Goal: Task Accomplishment & Management: Use online tool/utility

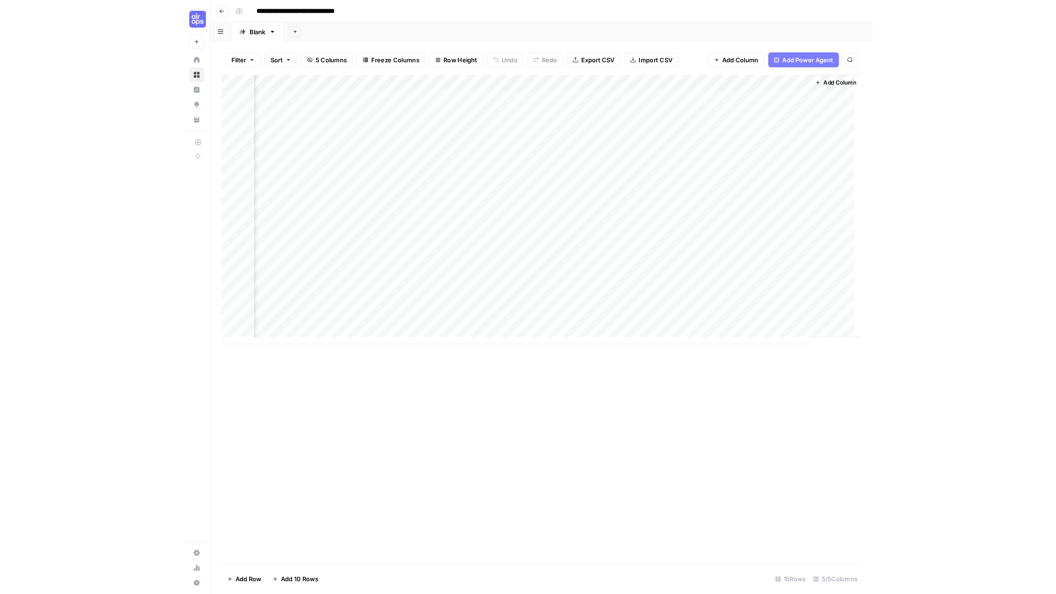
scroll to position [0, 78]
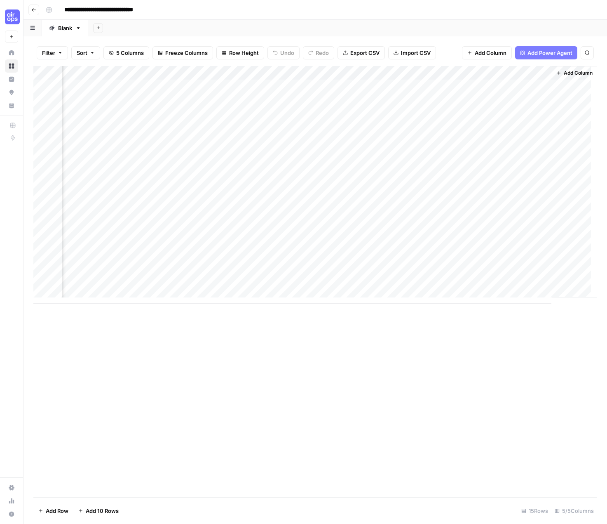
click at [35, 9] on icon "button" at bounding box center [33, 9] width 5 height 5
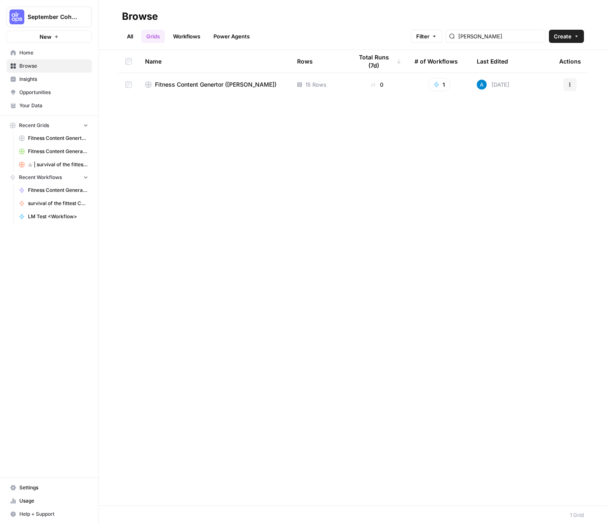
click at [81, 177] on button "Recent Workflows" at bounding box center [49, 177] width 85 height 12
click at [85, 175] on icon "button" at bounding box center [86, 177] width 6 height 6
click at [64, 151] on span "Fitness Content Generator ([PERSON_NAME])" at bounding box center [58, 151] width 60 height 7
click at [45, 63] on span "Browse" at bounding box center [53, 65] width 69 height 7
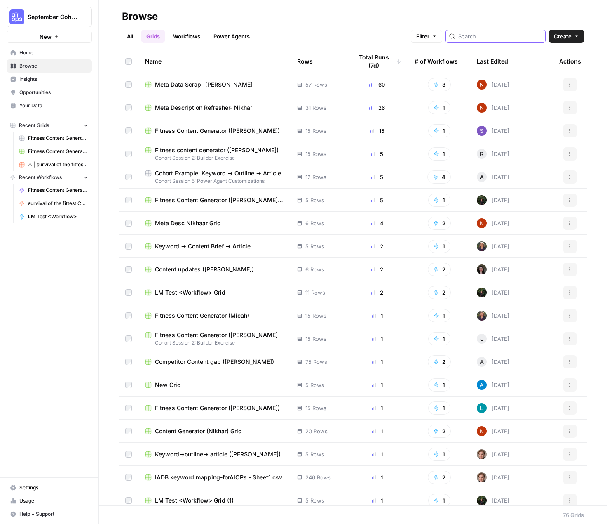
click at [501, 39] on input "search" at bounding box center [501, 36] width 84 height 8
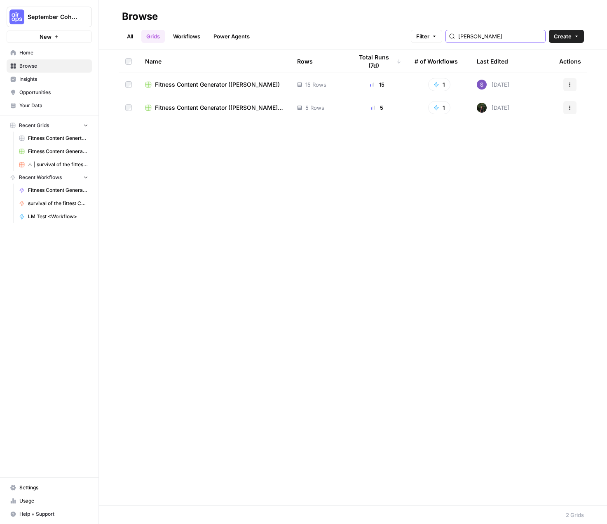
type input "Lana"
click at [188, 41] on link "Workflows" at bounding box center [186, 36] width 37 height 13
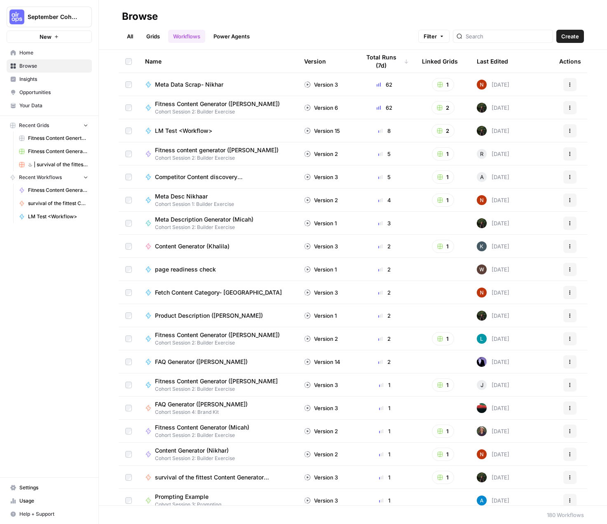
click at [540, 31] on div at bounding box center [503, 36] width 100 height 13
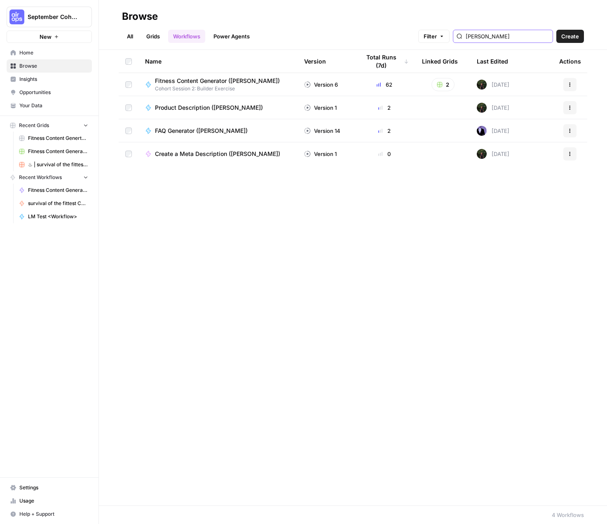
type input "Lana"
click at [191, 106] on span "Product Description ([PERSON_NAME])" at bounding box center [209, 108] width 108 height 8
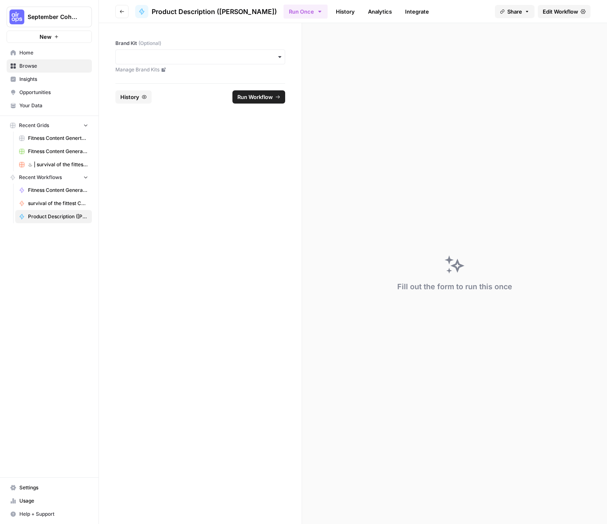
click at [565, 14] on span "Edit Workflow" at bounding box center [560, 11] width 35 height 8
click at [152, 55] on input "Brand Kit (Optional)" at bounding box center [200, 57] width 159 height 8
click at [222, 40] on label "Brand Kit (Optional)" at bounding box center [200, 43] width 170 height 7
click at [222, 53] on input "Brand Kit (Optional)" at bounding box center [200, 57] width 159 height 8
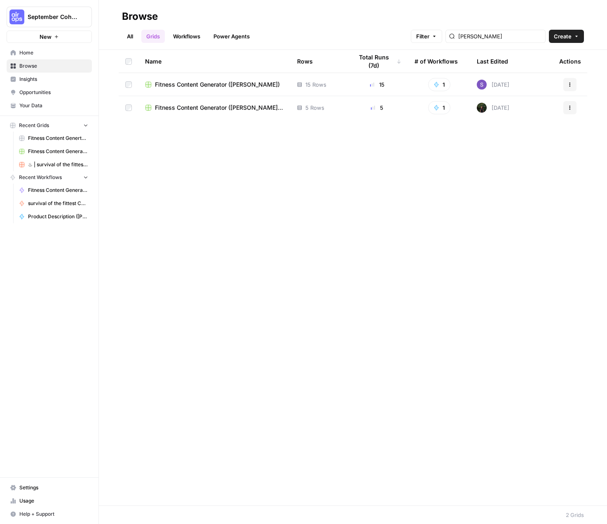
click at [184, 34] on link "Workflows" at bounding box center [186, 36] width 37 height 13
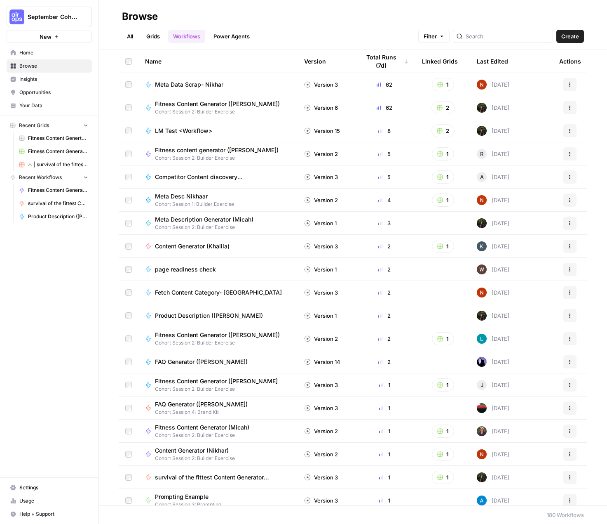
click at [193, 132] on span "LM Test <Workflow>" at bounding box center [183, 131] width 57 height 8
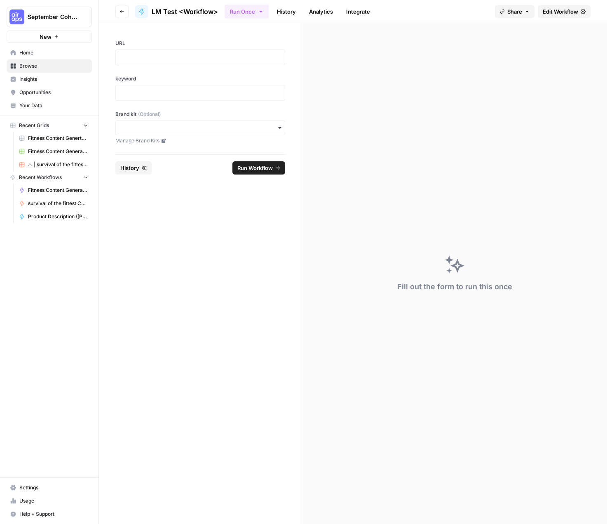
click at [556, 16] on link "Edit Workflow" at bounding box center [564, 11] width 53 height 13
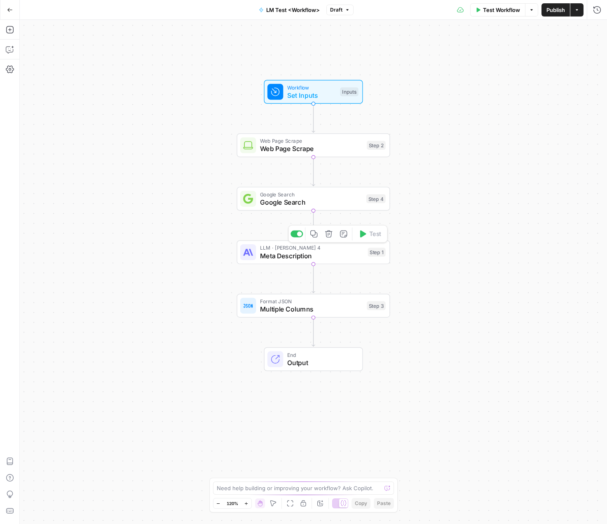
click at [306, 257] on span "Meta Description" at bounding box center [312, 256] width 104 height 10
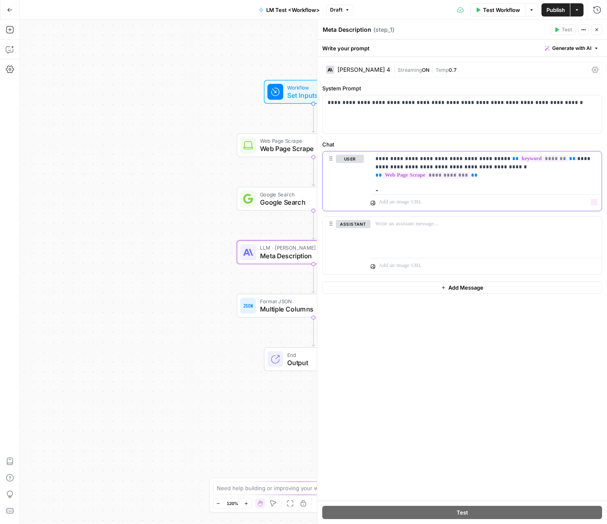
click at [486, 183] on p "**********" at bounding box center [486, 171] width 221 height 33
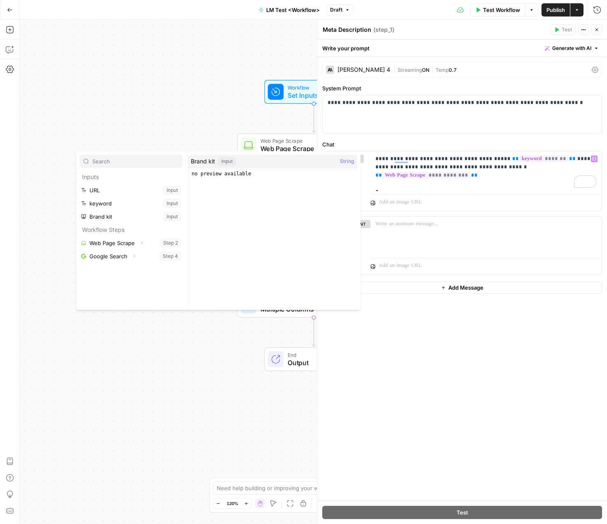
click at [167, 400] on div "Workflow Set Inputs Inputs Web Page Scrape Web Page Scrape Step 2 Google Search…" at bounding box center [314, 272] width 588 height 504
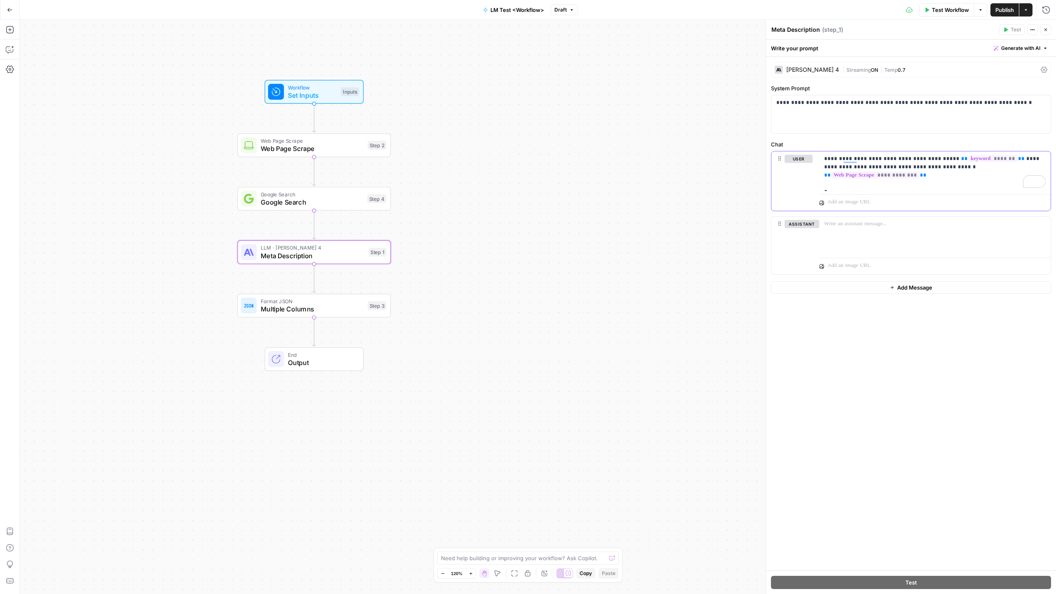
click at [607, 186] on p "**********" at bounding box center [934, 171] width 221 height 33
click at [556, 217] on button "Select variable Brand kit" at bounding box center [579, 216] width 103 height 13
click at [607, 11] on span "Test Workflow" at bounding box center [950, 10] width 37 height 8
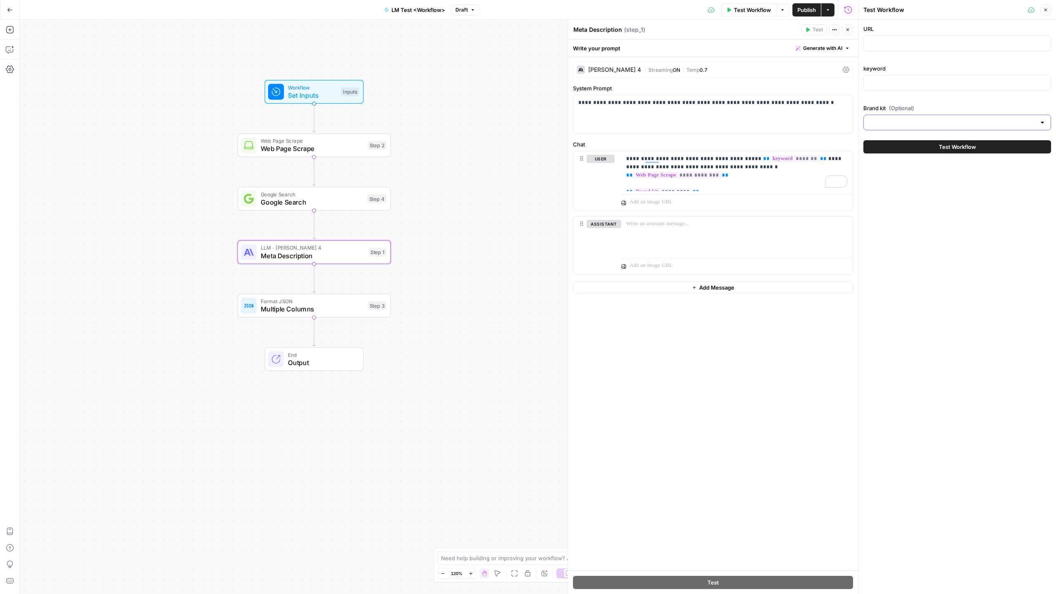
click at [607, 122] on input "Brand kit (Optional)" at bounding box center [951, 122] width 167 height 8
click at [607, 146] on span "Mixmax" at bounding box center [955, 143] width 170 height 8
type input "Mixmax"
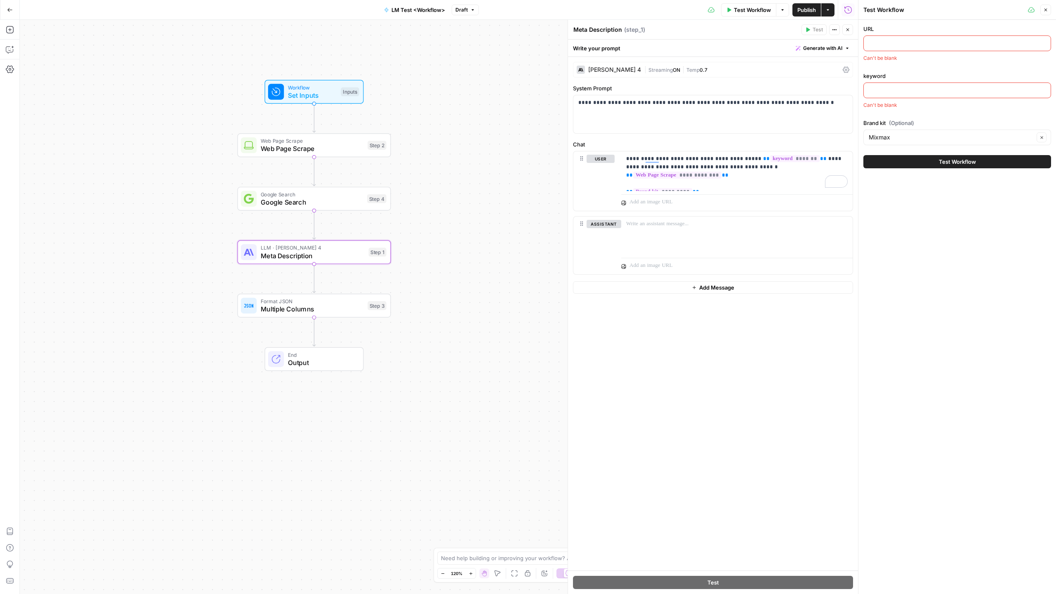
click at [607, 44] on input "URL" at bounding box center [956, 43] width 177 height 8
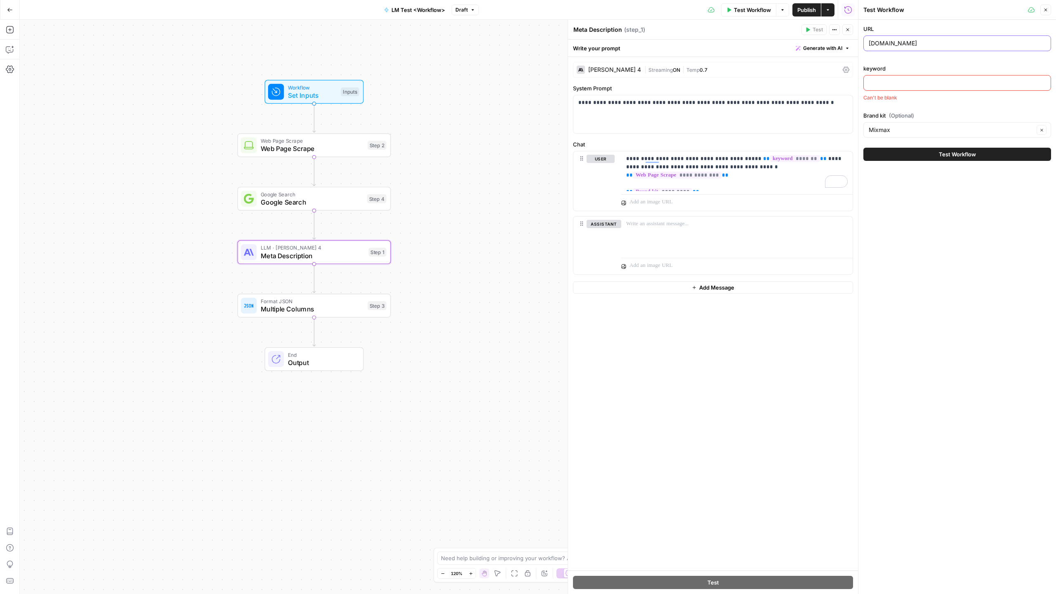
type input "mixmax.com"
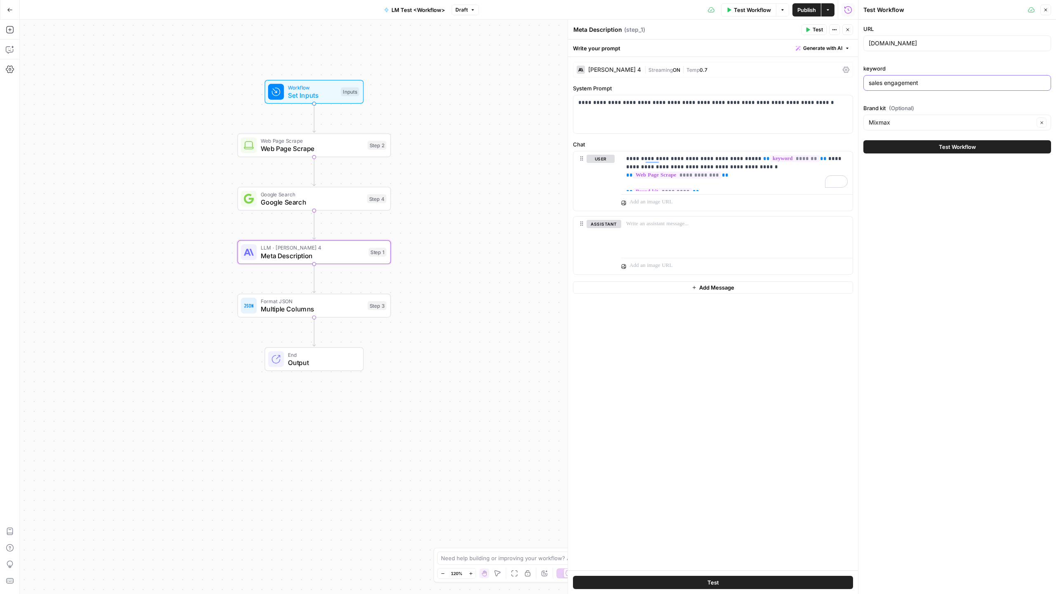
type input "sales engagement"
click at [607, 121] on div "**********" at bounding box center [712, 114] width 279 height 38
click at [607, 8] on icon "button" at bounding box center [1045, 9] width 5 height 5
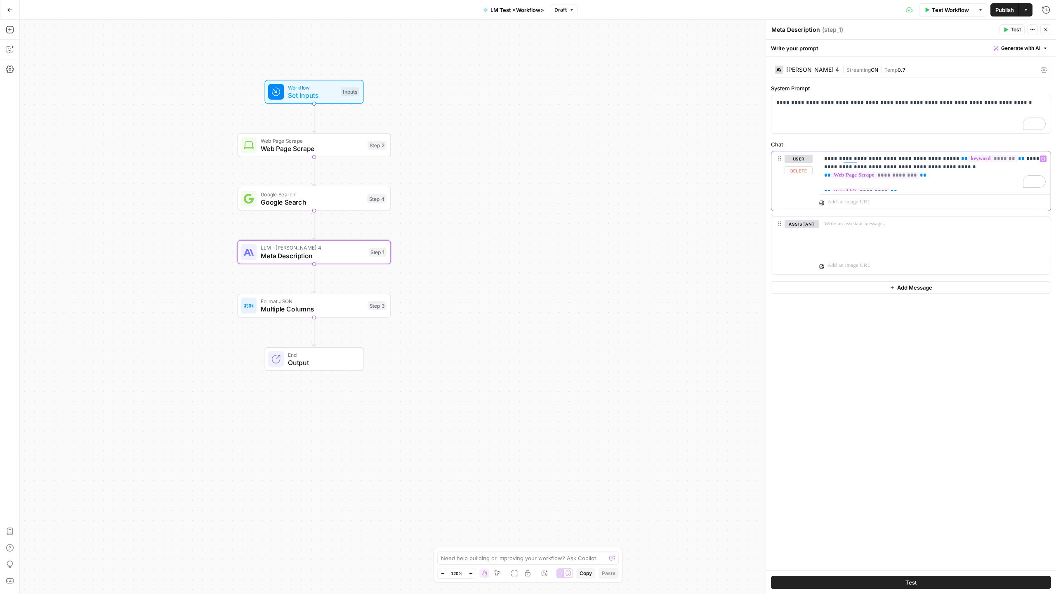
click at [607, 184] on p "**********" at bounding box center [934, 171] width 221 height 33
click at [607, 68] on div "| Streaming ON | Temp 0.7" at bounding box center [939, 70] width 195 height 8
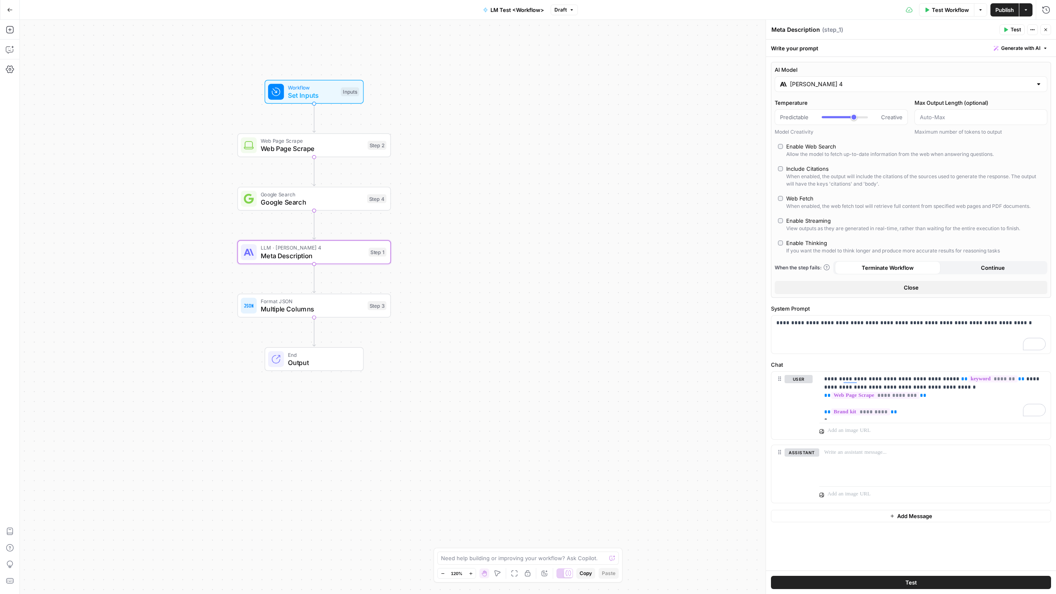
click at [607, 33] on span "Test" at bounding box center [1015, 29] width 10 height 7
click at [603, 43] on button "Close modal" at bounding box center [600, 46] width 13 height 13
click at [607, 113] on div "Workflow Set Inputs Inputs Web Page Scrape Web Page Scrape Step 2 Google Search…" at bounding box center [538, 307] width 1036 height 574
click at [607, 30] on icon "button" at bounding box center [1045, 29] width 5 height 5
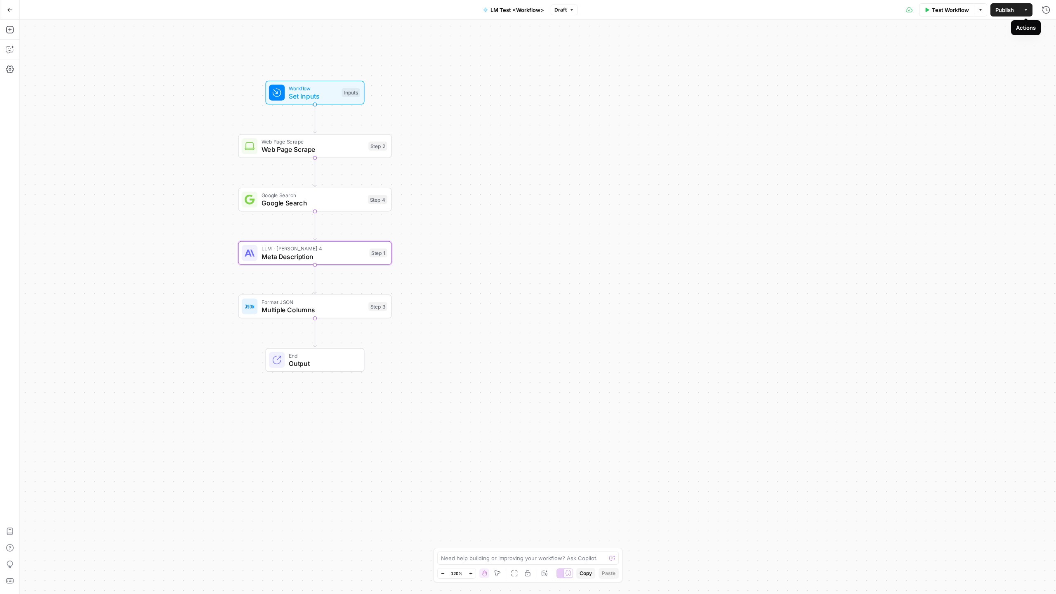
click at [607, 15] on button "Actions" at bounding box center [1025, 9] width 13 height 13
click at [607, 152] on div "Workflow Set Inputs Inputs Web Page Scrape Web Page Scrape Step 2 Google Search…" at bounding box center [538, 307] width 1036 height 574
click at [482, 112] on div "Workflow Set Inputs Inputs Web Page Scrape Web Page Scrape Step 2 Google Search…" at bounding box center [538, 307] width 1036 height 574
click at [80, 117] on div "Workflow Set Inputs Inputs Web Page Scrape Web Page Scrape Step 2 Google Search…" at bounding box center [538, 307] width 1036 height 574
click at [104, 102] on div "Workflow Set Inputs Inputs Web Page Scrape Web Page Scrape Step 2 Google Search…" at bounding box center [538, 307] width 1036 height 574
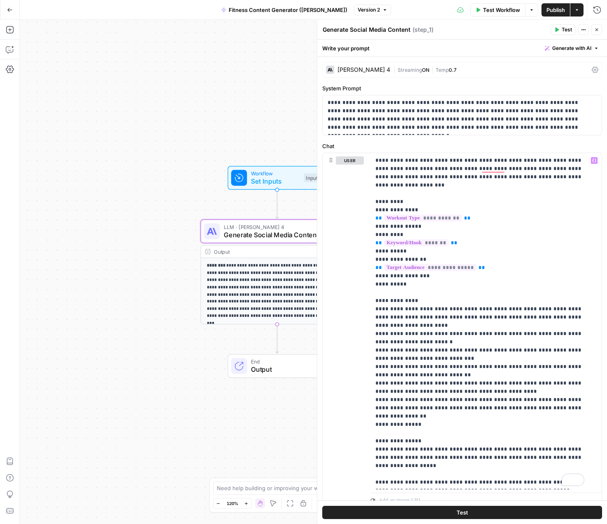
scroll to position [17, 0]
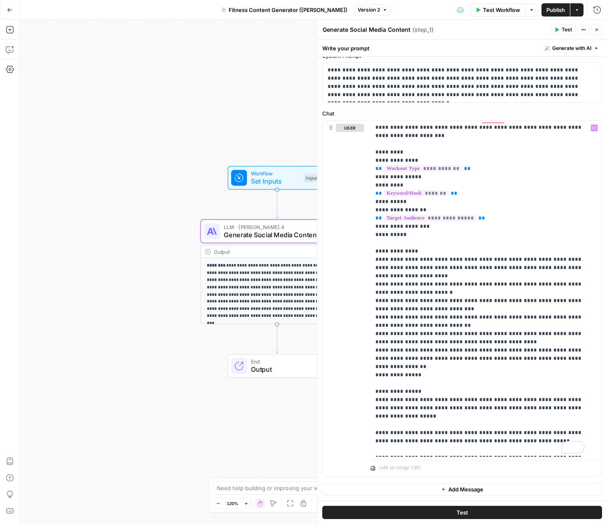
click at [233, 134] on div "**********" at bounding box center [314, 272] width 588 height 504
click at [596, 27] on icon "button" at bounding box center [597, 29] width 5 height 5
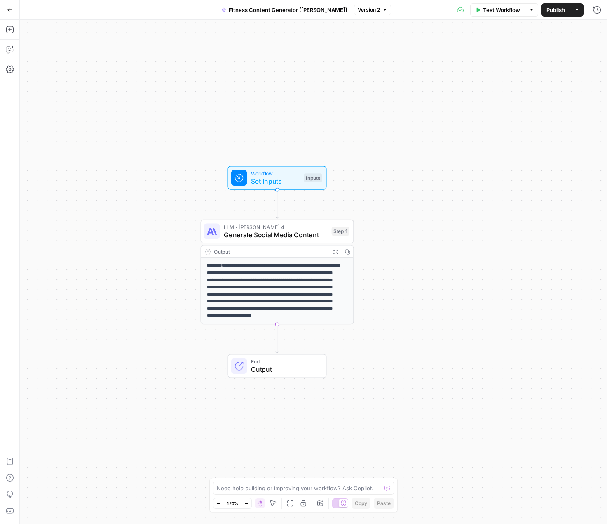
click at [252, 132] on div "**********" at bounding box center [314, 272] width 588 height 504
click at [11, 10] on icon "button" at bounding box center [10, 10] width 6 height 6
